Goal: Transaction & Acquisition: Subscribe to service/newsletter

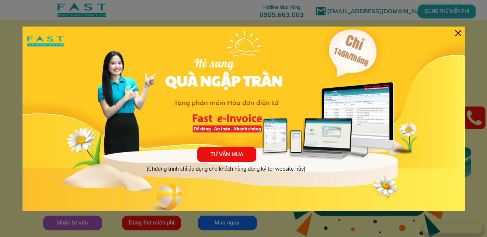
click at [460, 35] on div at bounding box center [458, 33] width 6 height 6
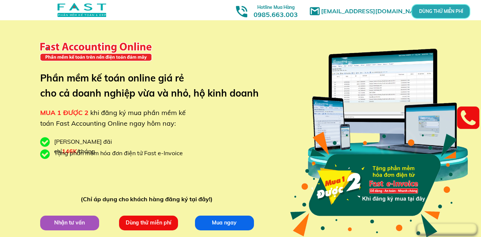
scroll to position [37, 0]
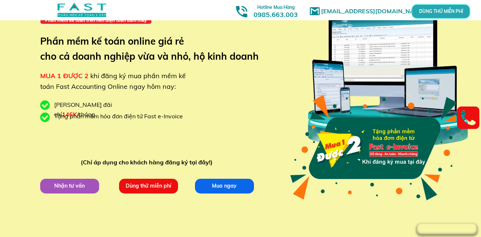
click at [84, 183] on p "Nhận tư vấn" at bounding box center [69, 185] width 59 height 15
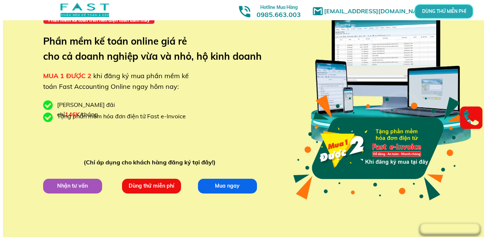
scroll to position [0, 0]
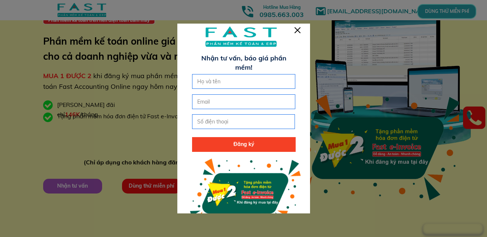
click at [298, 32] on div at bounding box center [297, 30] width 6 height 6
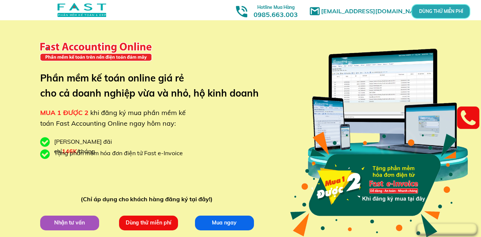
click at [67, 224] on p "Nhận tư vấn" at bounding box center [69, 222] width 59 height 15
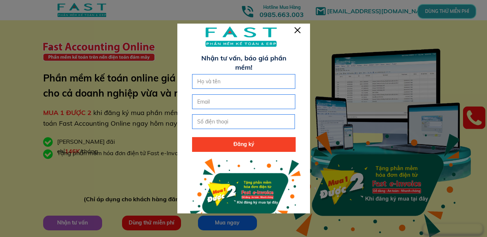
click at [219, 80] on input "text" at bounding box center [243, 81] width 97 height 14
type input "sam"
click at [217, 101] on input "email" at bounding box center [243, 102] width 97 height 14
type input "[EMAIL_ADDRESS][DOMAIN_NAME]"
type input "0987882275"
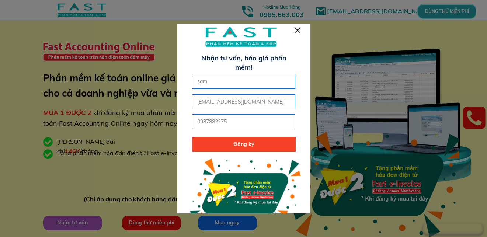
click at [238, 147] on p "Đăng ký" at bounding box center [243, 144] width 103 height 15
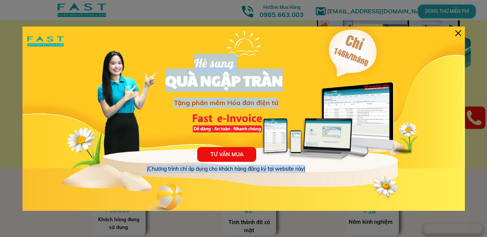
drag, startPoint x: 458, startPoint y: 34, endPoint x: 423, endPoint y: 56, distance: 41.4
click at [435, 49] on div "TƯ VẤN MUA (Chương trình chỉ áp dụng cho khách hàng đăng ký tại website này) Hè…" at bounding box center [243, 119] width 442 height 184
click at [233, 153] on p "TƯ VẤN MUA" at bounding box center [226, 154] width 59 height 15
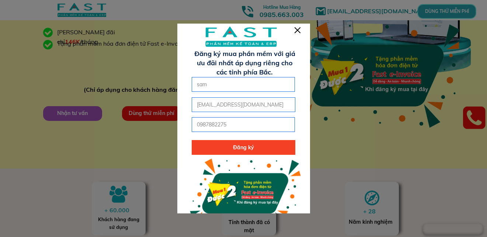
click at [250, 150] on p "Đăng ký" at bounding box center [243, 147] width 103 height 15
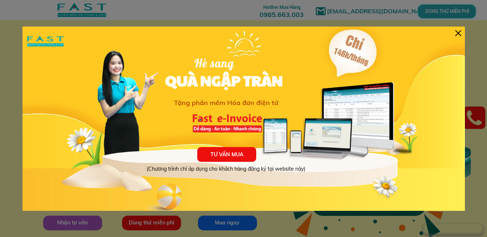
click at [456, 35] on div at bounding box center [458, 33] width 6 height 6
